Goal: Task Accomplishment & Management: Manage account settings

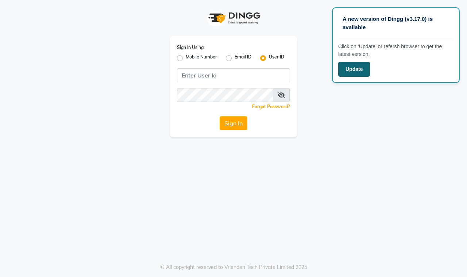
click at [340, 70] on button "Update" at bounding box center [355, 69] width 32 height 15
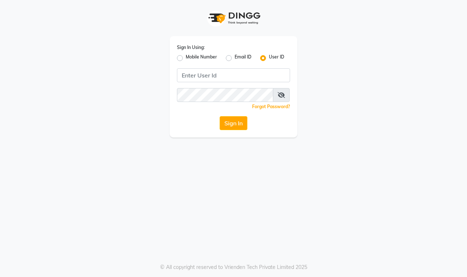
click at [232, 81] on input "Username" at bounding box center [233, 75] width 113 height 14
type input "elenorsalon"
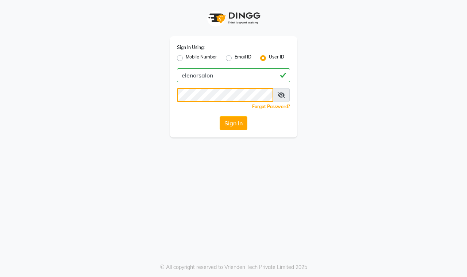
click at [220, 116] on button "Sign In" at bounding box center [234, 123] width 28 height 14
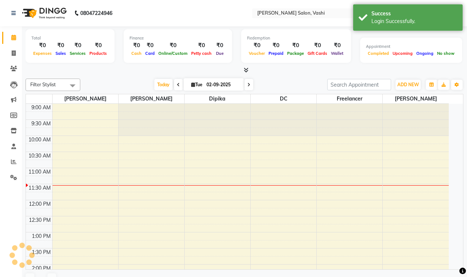
select select "en"
